Goal: Find specific page/section: Find specific page/section

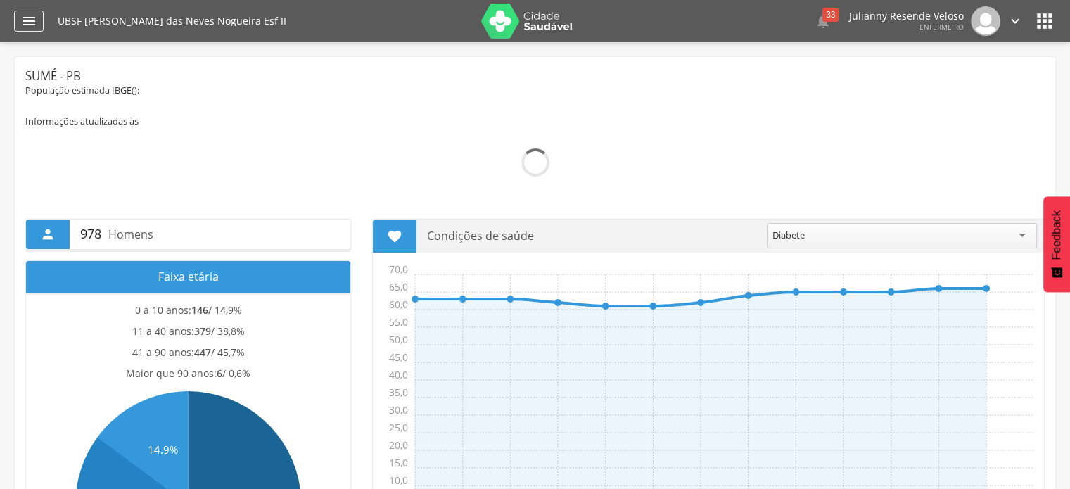
click at [36, 25] on icon "" at bounding box center [28, 21] width 17 height 17
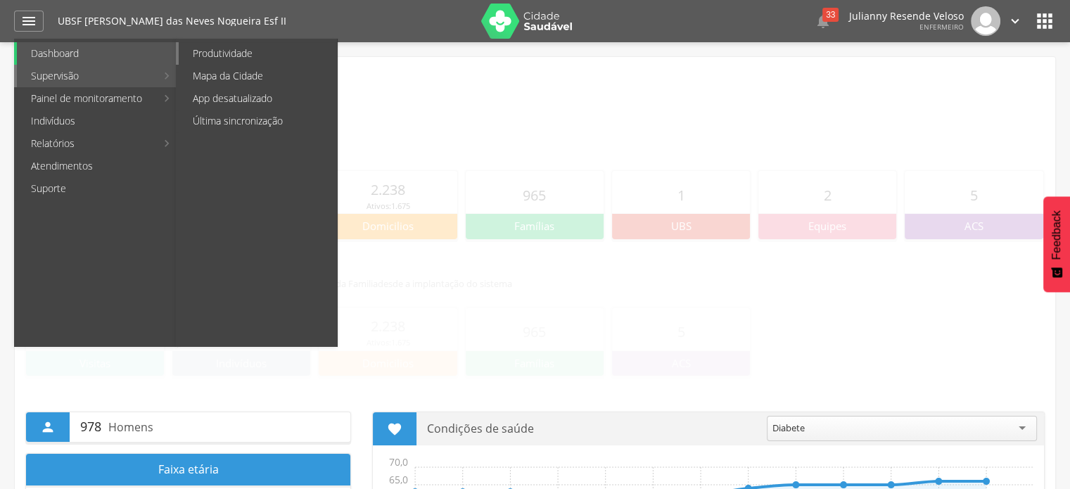
click at [205, 51] on link "Produtividade" at bounding box center [258, 53] width 158 height 23
type input "**********"
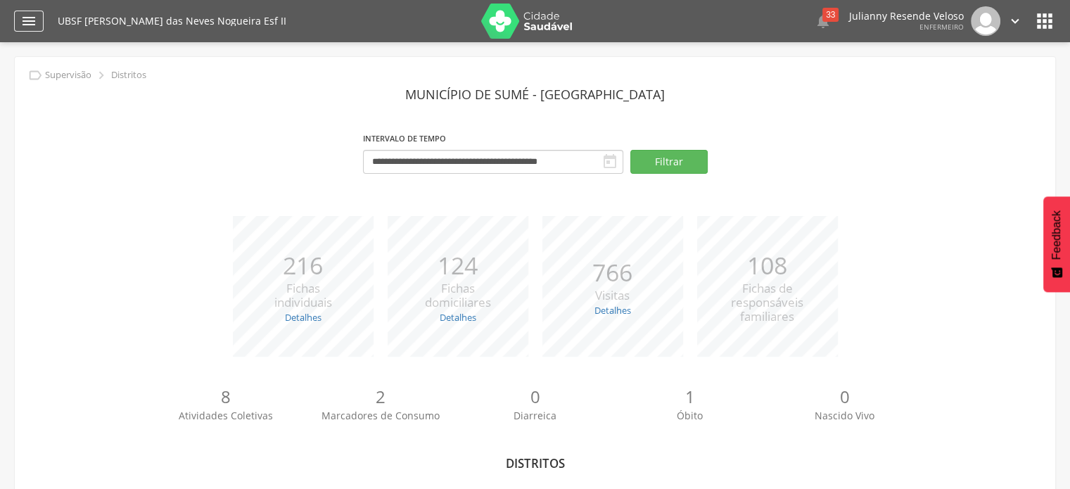
click at [28, 21] on icon "" at bounding box center [28, 21] width 17 height 17
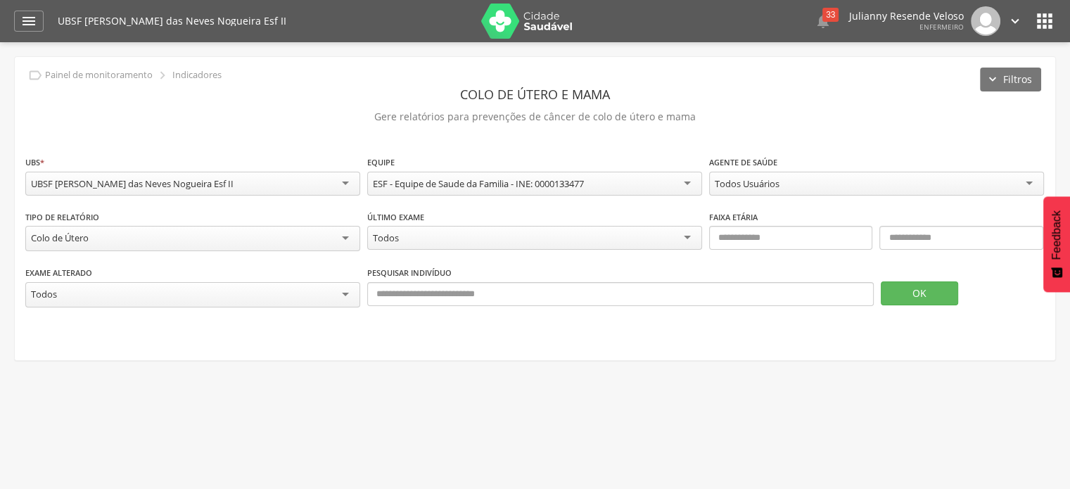
click at [422, 244] on div "Todos" at bounding box center [534, 238] width 335 height 24
click at [765, 179] on div "Todos Usuários" at bounding box center [747, 183] width 65 height 13
click at [753, 232] on input "text" at bounding box center [791, 238] width 164 height 24
type input "**"
click at [878, 283] on div "Exame alterado ***** Todos Pesquisar indivíduo OK" at bounding box center [535, 293] width 1020 height 56
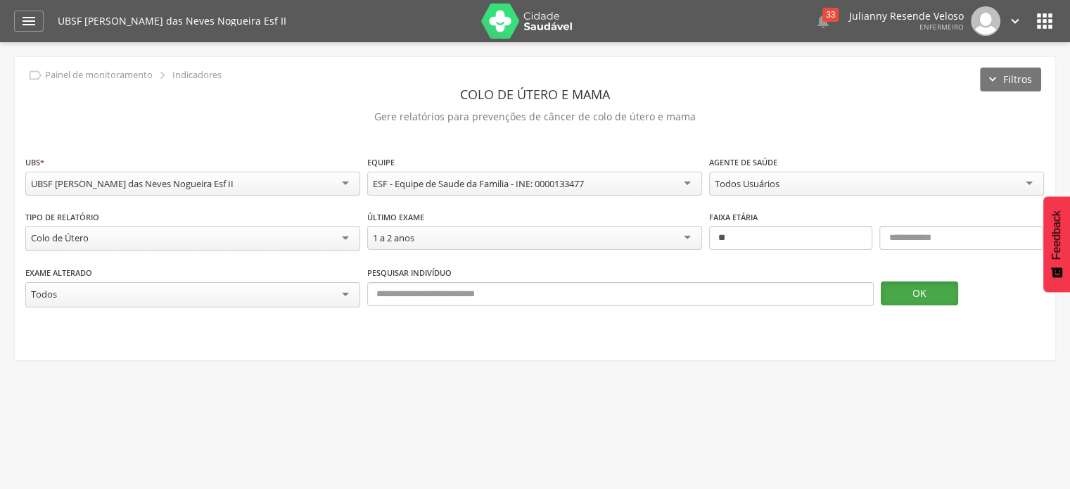
click at [901, 291] on button "OK" at bounding box center [919, 294] width 77 height 24
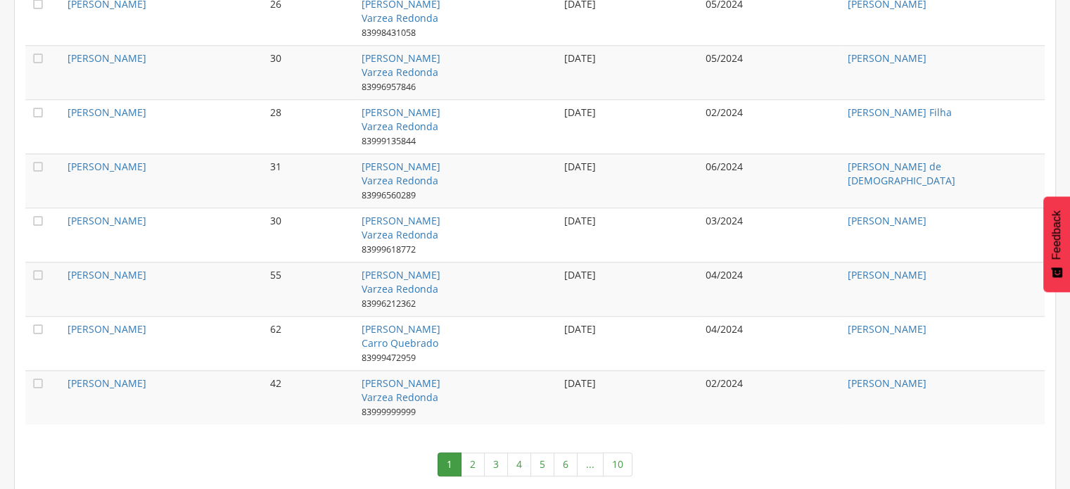
scroll to position [1517, 0]
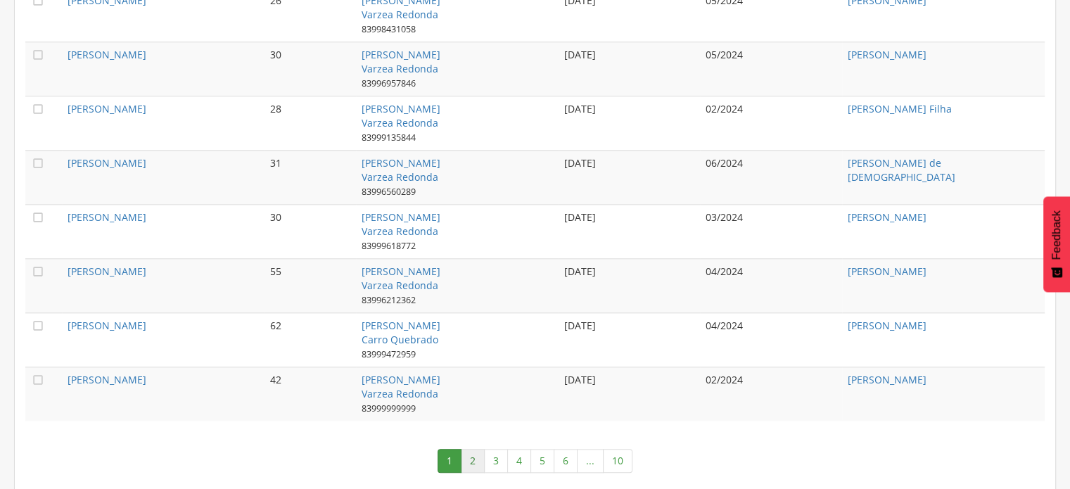
click at [480, 451] on link "2" at bounding box center [473, 461] width 24 height 24
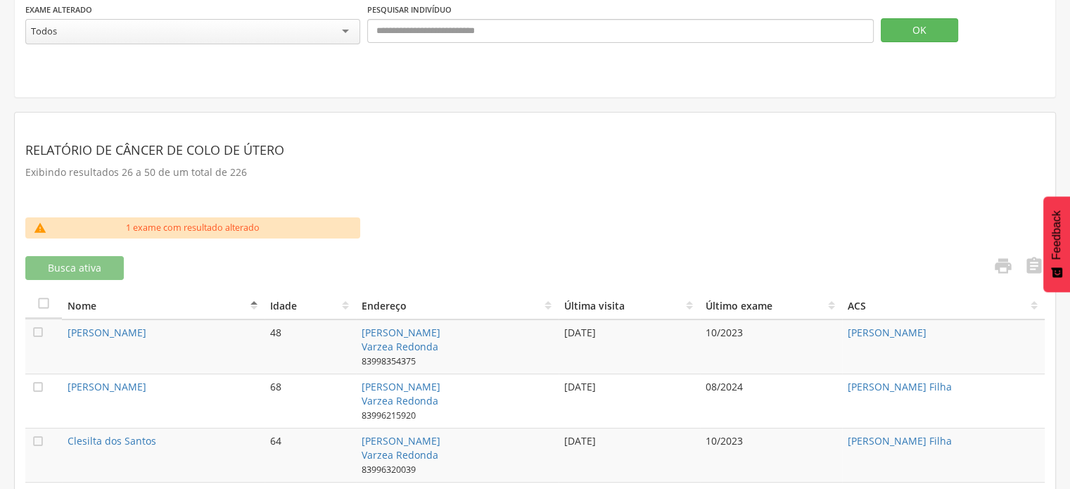
scroll to position [179, 0]
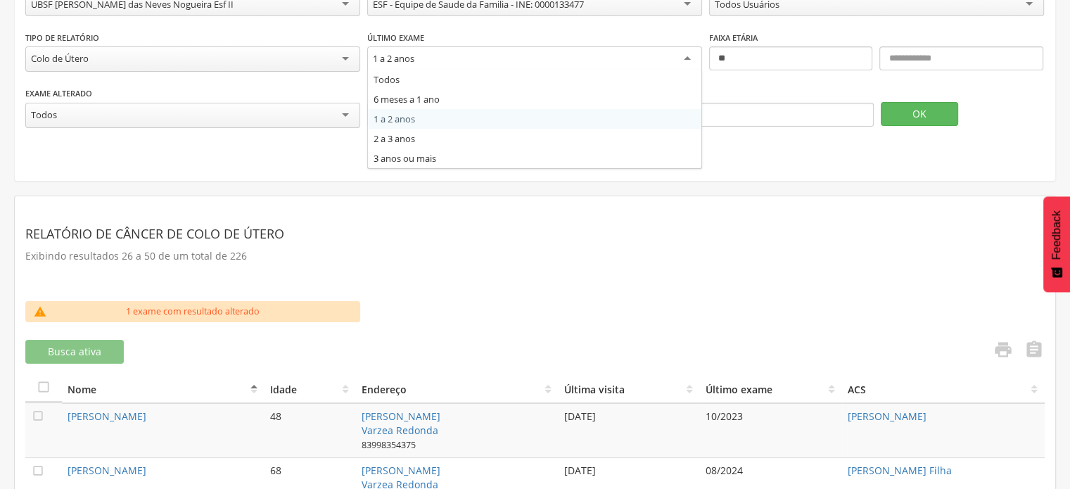
click at [524, 65] on div "1 a 2 anos" at bounding box center [534, 58] width 335 height 25
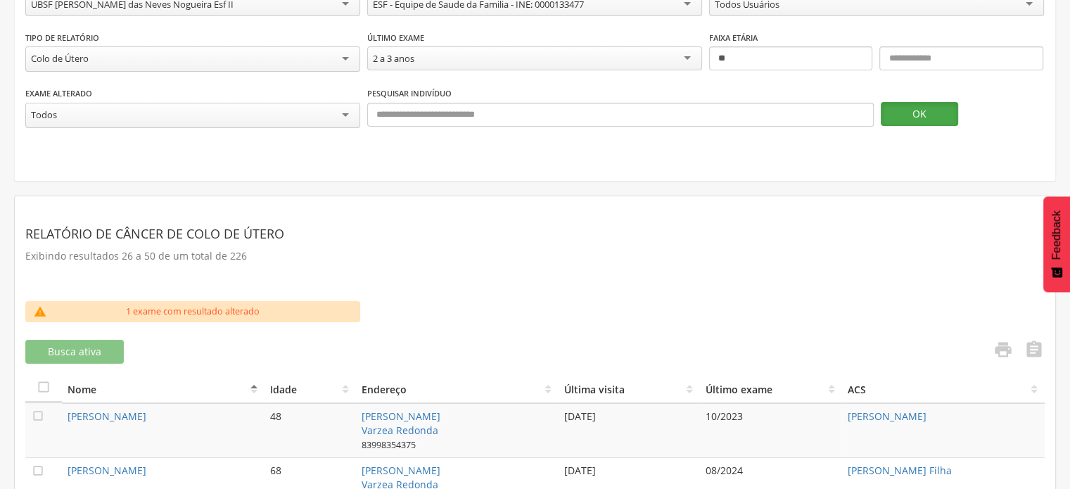
click at [911, 110] on button "OK" at bounding box center [919, 114] width 77 height 24
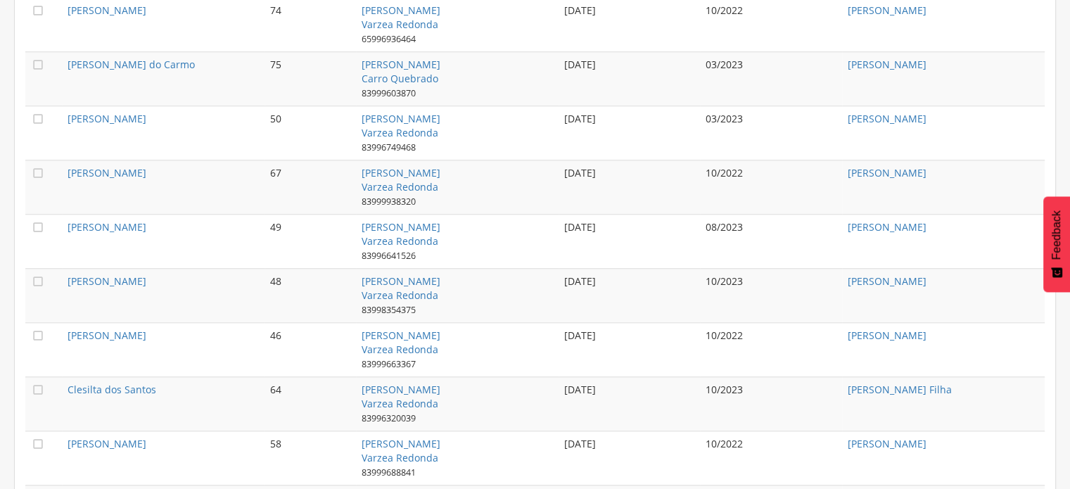
scroll to position [1517, 0]
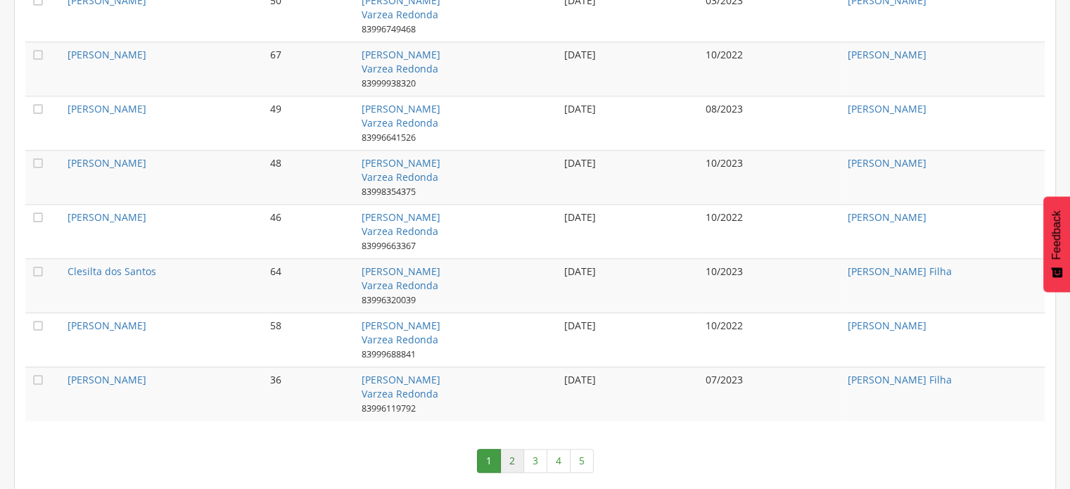
click at [518, 449] on link "2" at bounding box center [512, 461] width 24 height 24
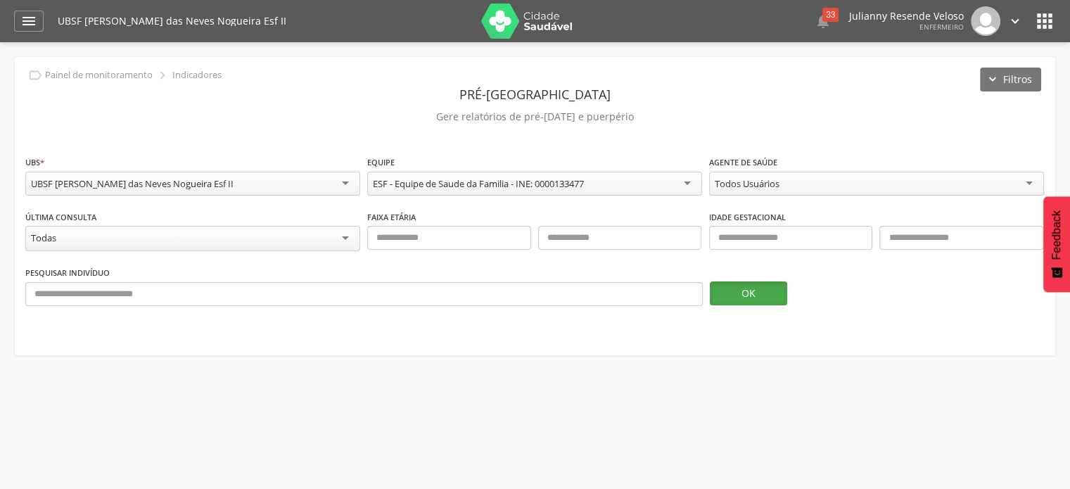
click at [740, 298] on button "OK" at bounding box center [748, 294] width 77 height 24
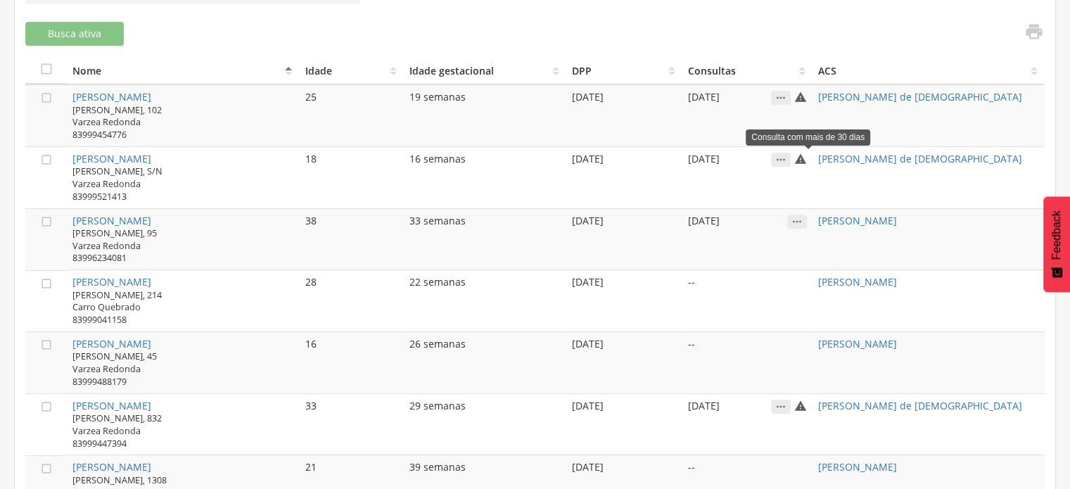
scroll to position [563, 0]
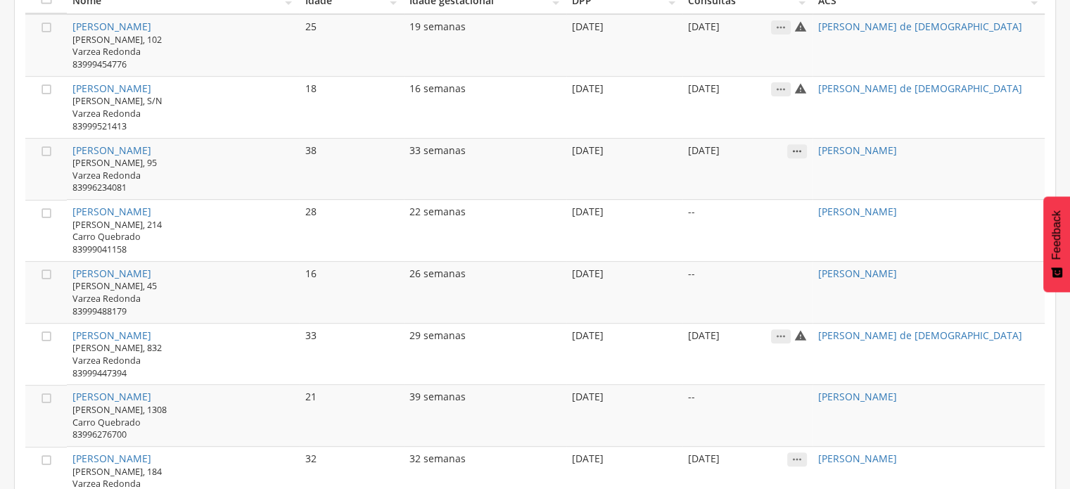
click at [807, 147] on icon "" at bounding box center [798, 151] width 20 height 14
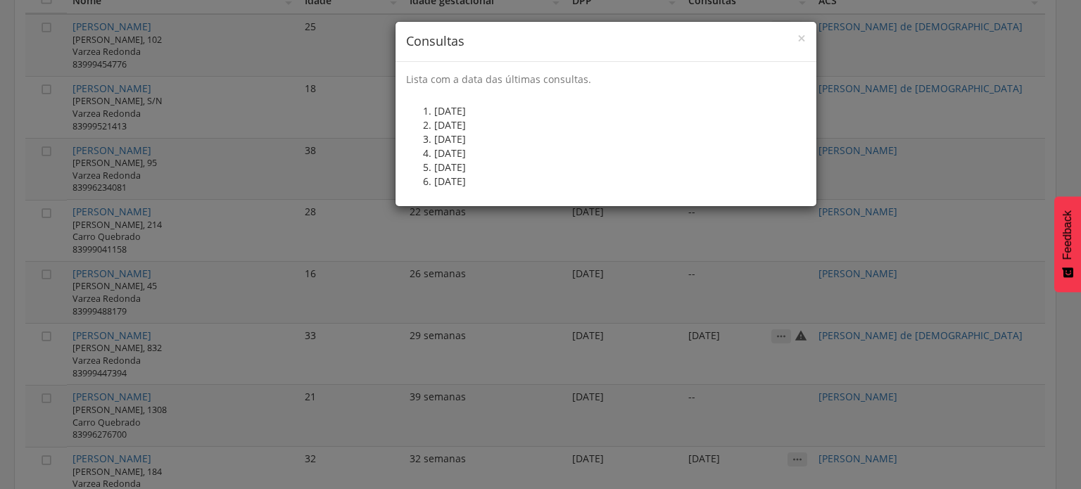
click at [737, 227] on div "× Consultas Lista com a data das últimas consultas. 11/04/2025 02/06/2025 18/07…" at bounding box center [540, 244] width 1081 height 489
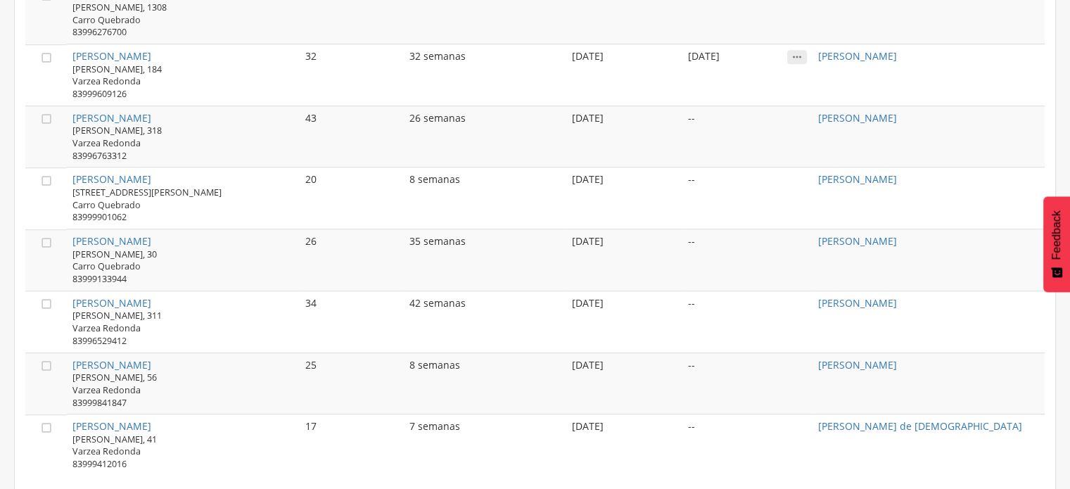
scroll to position [895, 0]
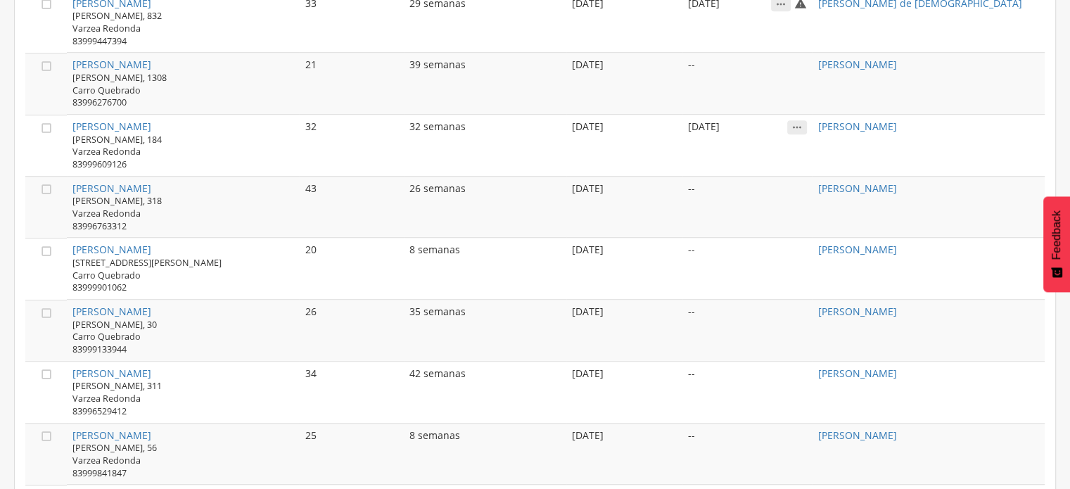
drag, startPoint x: 70, startPoint y: 362, endPoint x: 180, endPoint y: 362, distance: 110.5
click at [180, 362] on td "Niliana Francisca Maciel Manoel Paulino, 311 Varzea Redonda 83996529412" at bounding box center [183, 392] width 232 height 62
copy link "Niliana Francisca Maciel"
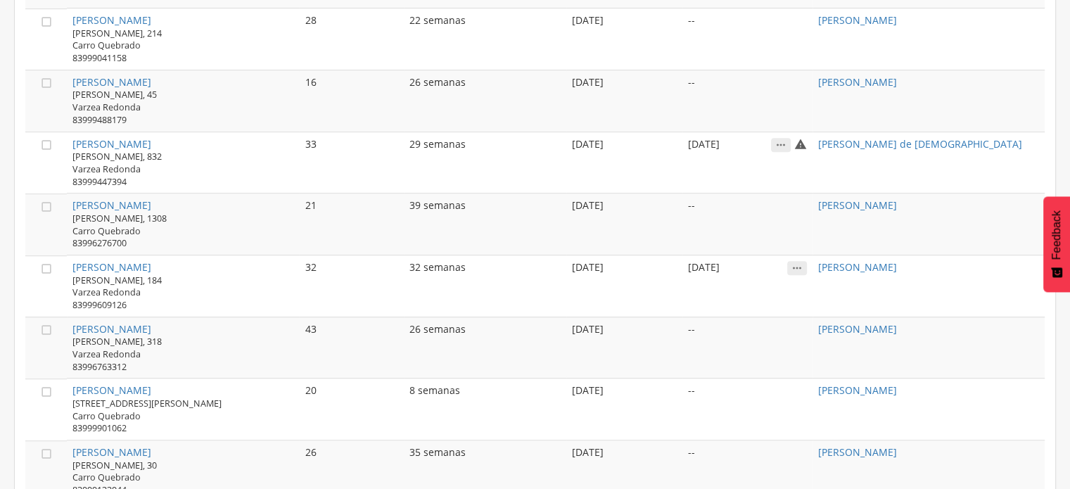
scroll to position [684, 0]
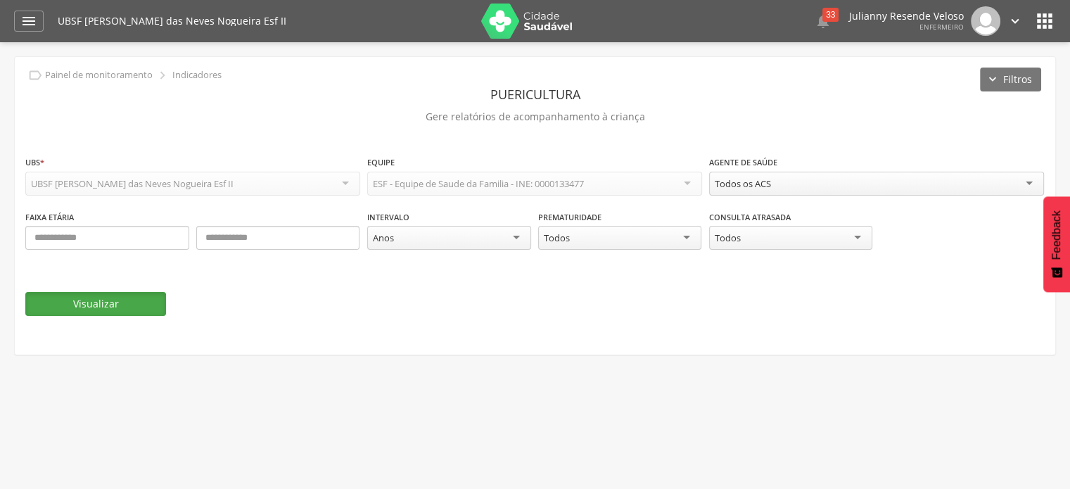
click at [141, 303] on button "Visualizar" at bounding box center [95, 304] width 141 height 24
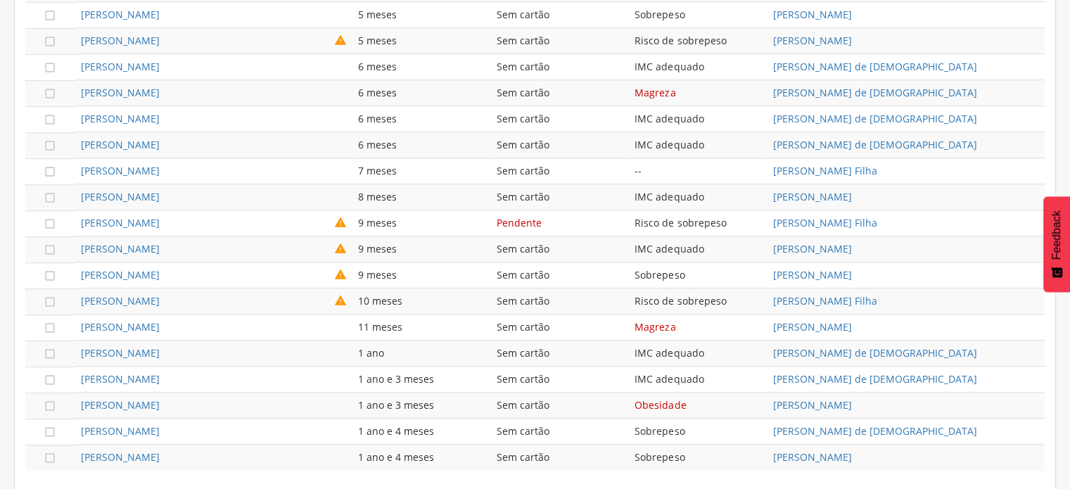
scroll to position [875, 0]
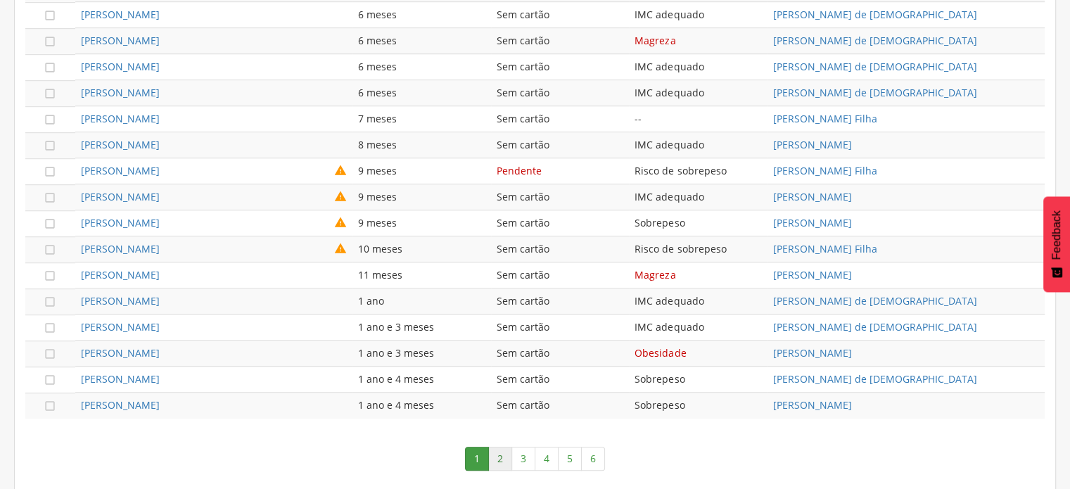
click at [507, 447] on link "2" at bounding box center [500, 459] width 24 height 24
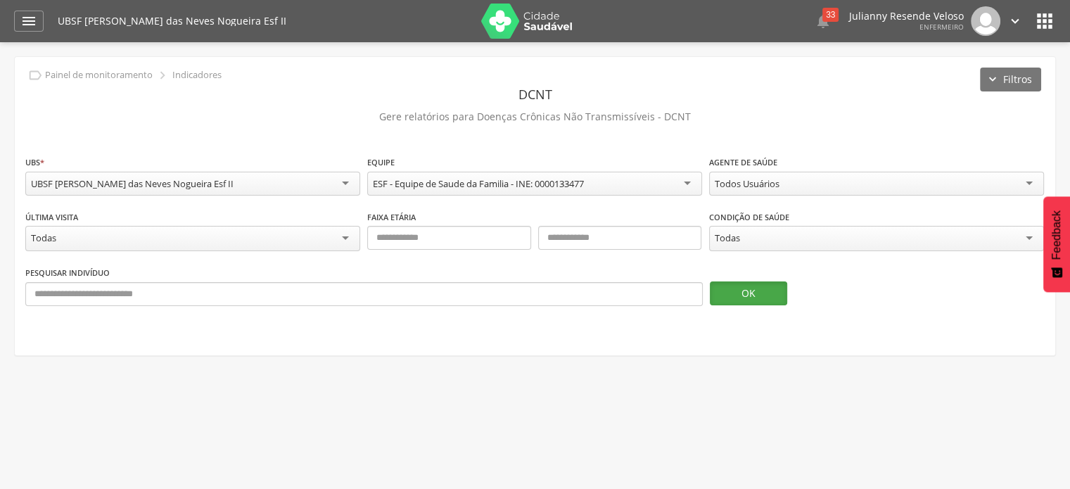
click at [732, 294] on button "OK" at bounding box center [748, 294] width 77 height 24
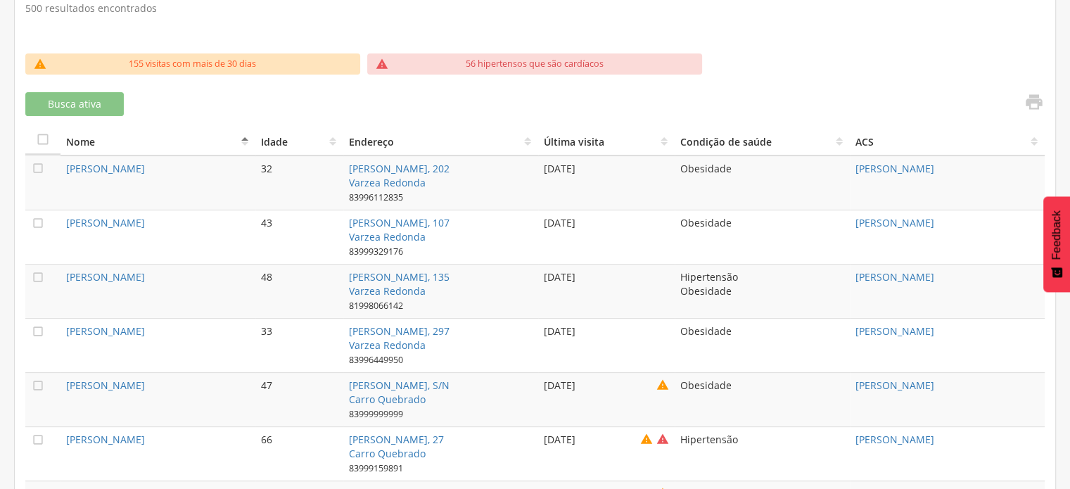
scroll to position [352, 0]
